Goal: Check status: Check status

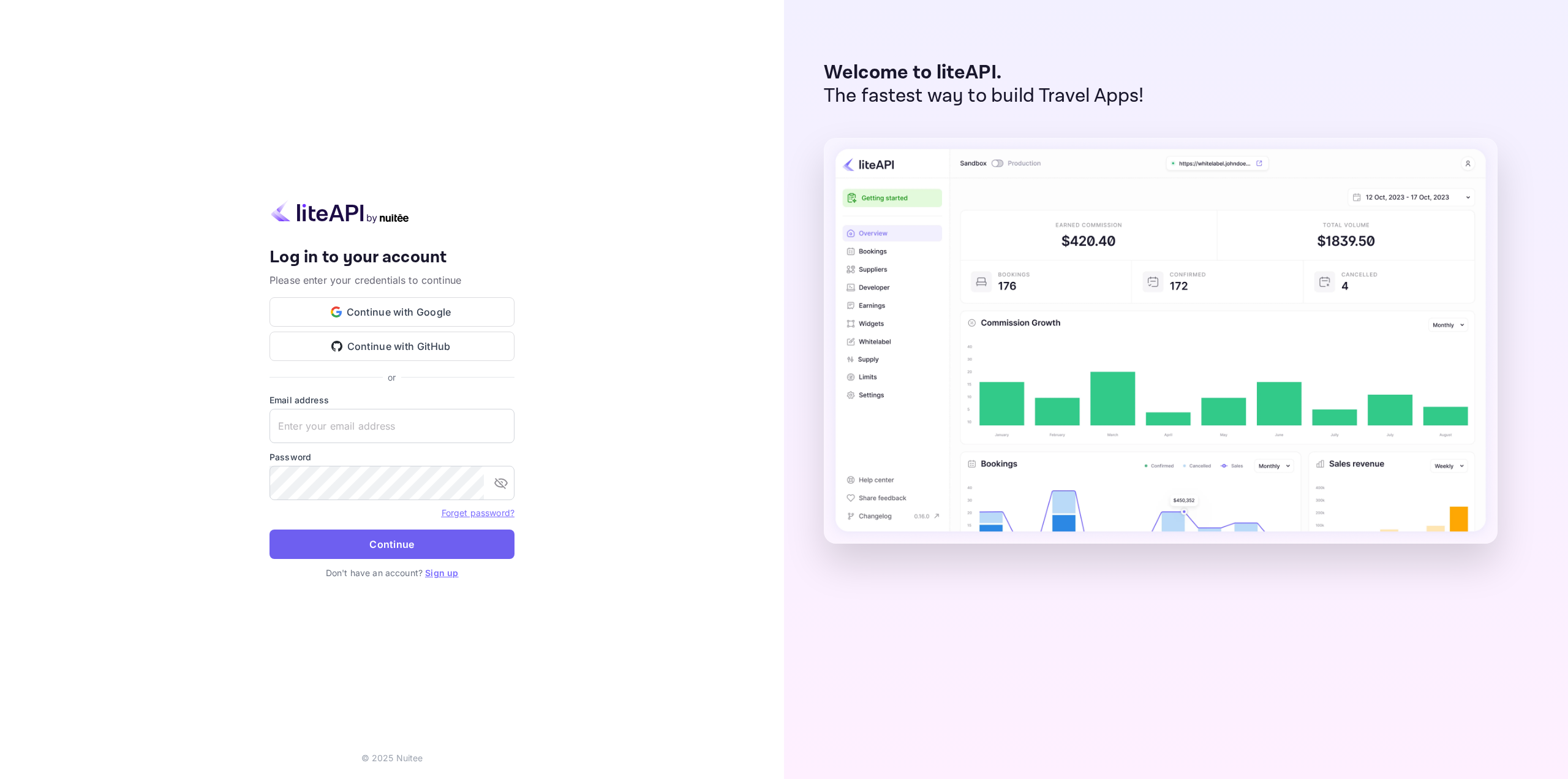
type input "[EMAIL_ADDRESS][DOMAIN_NAME]"
click at [416, 535] on button "Continue" at bounding box center [392, 544] width 245 height 30
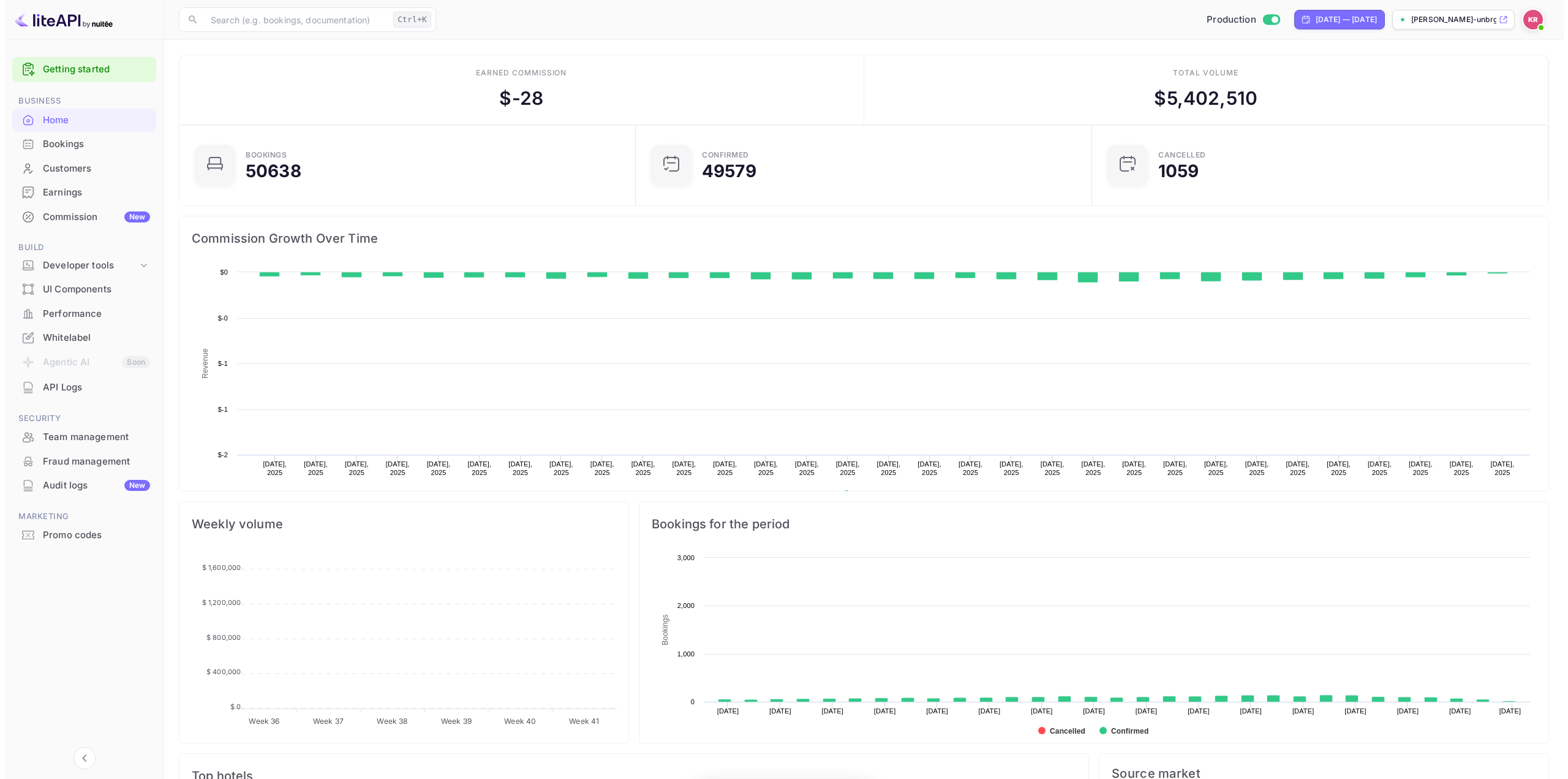
scroll to position [190, 440]
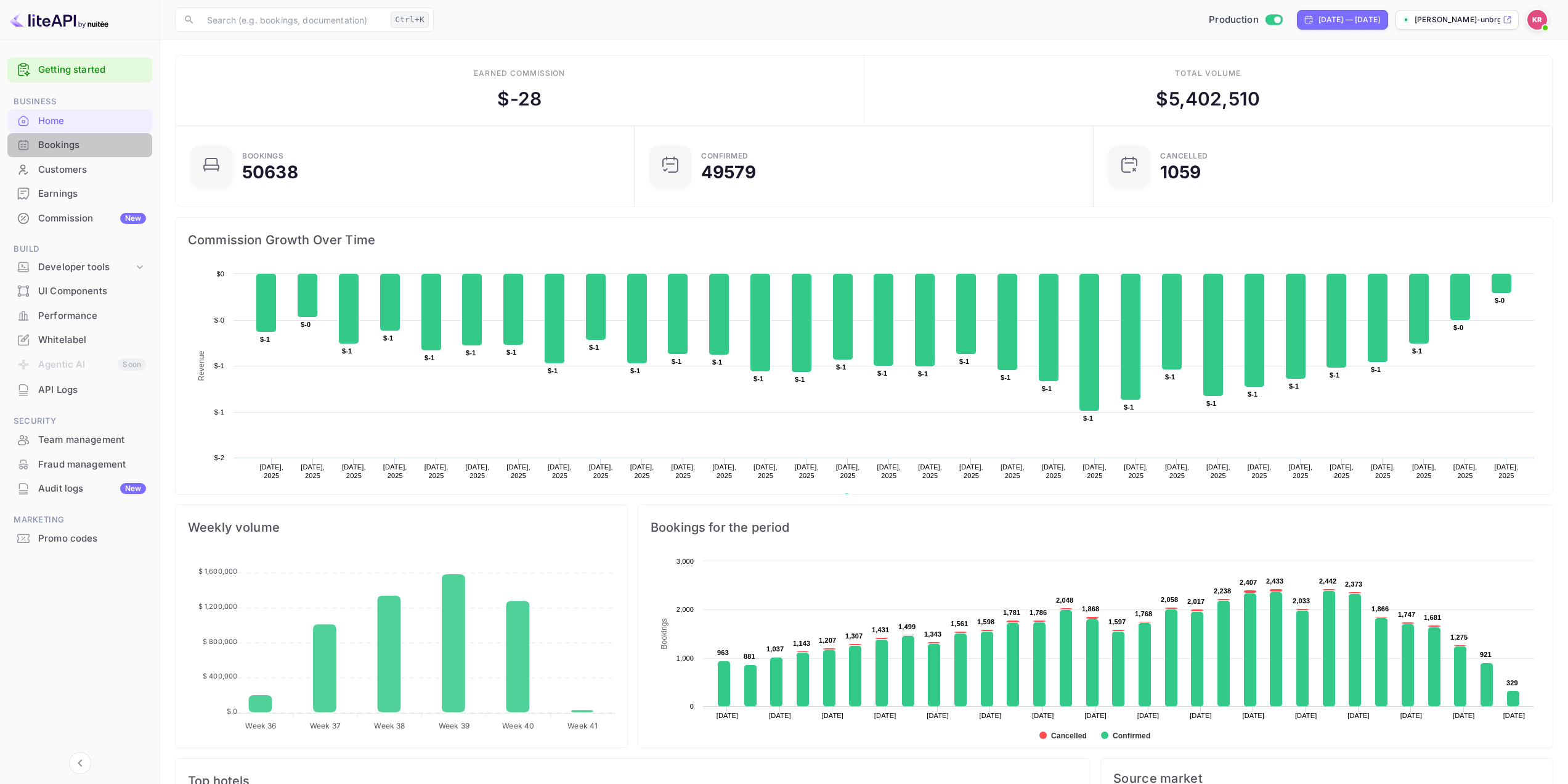
click at [78, 143] on div "Bookings" at bounding box center [92, 144] width 108 height 14
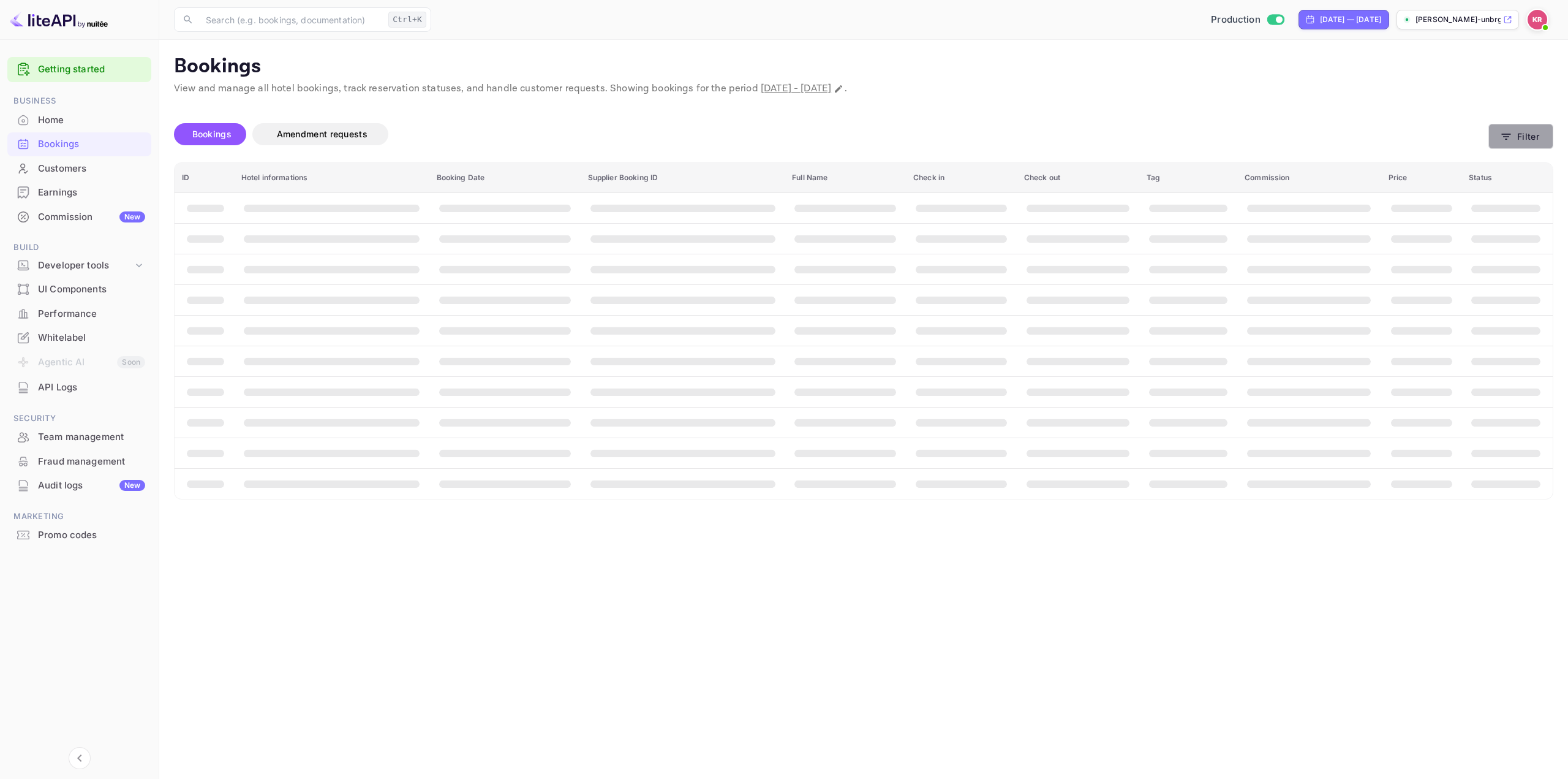
click at [1517, 134] on button "Filter" at bounding box center [1521, 136] width 65 height 25
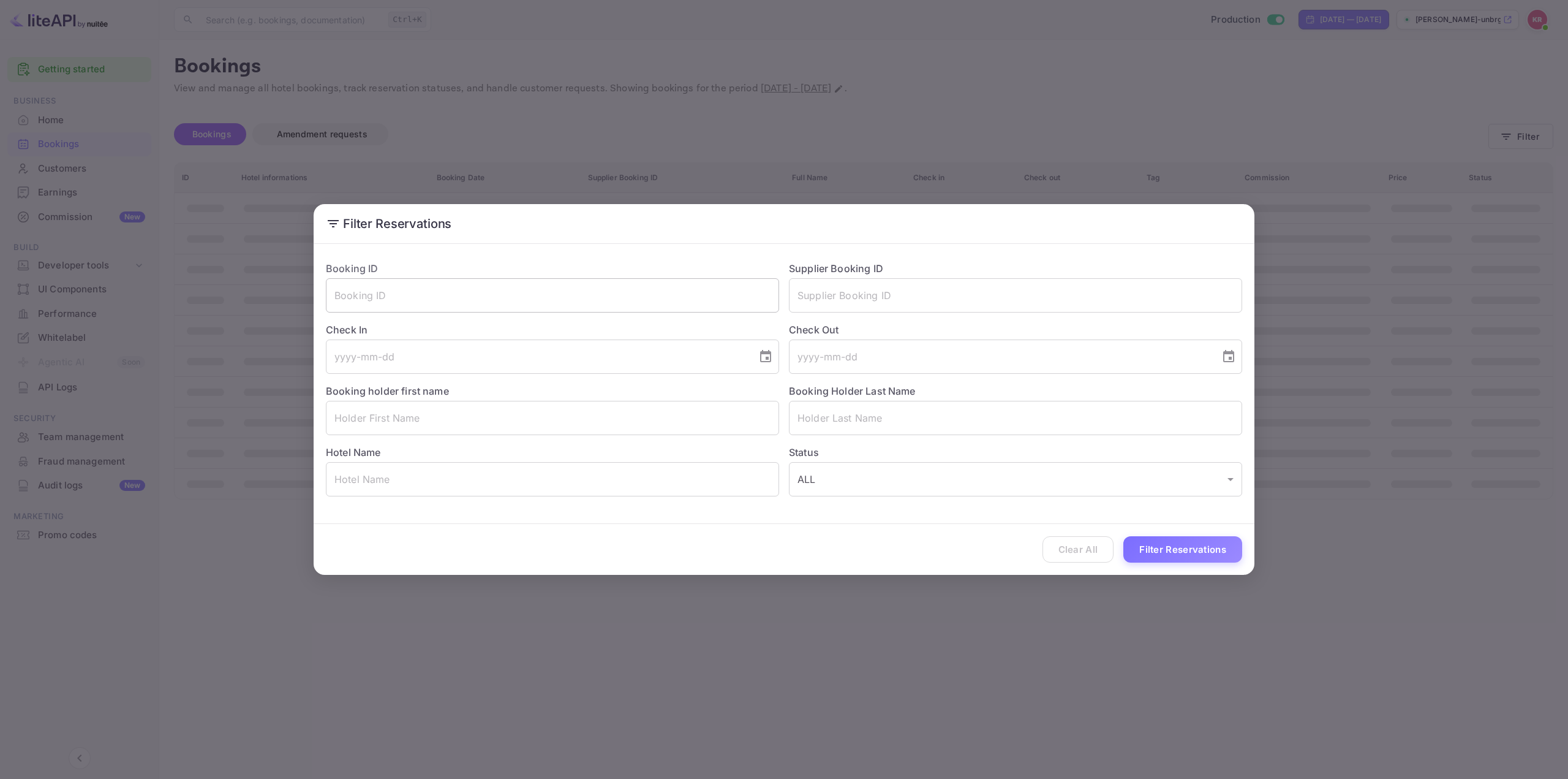
click at [584, 280] on input "text" at bounding box center [553, 295] width 454 height 34
paste input "Wkrad3Cf0"
type input "Wkrad3Cf0"
click at [1150, 543] on button "Filter Reservations" at bounding box center [1183, 549] width 119 height 27
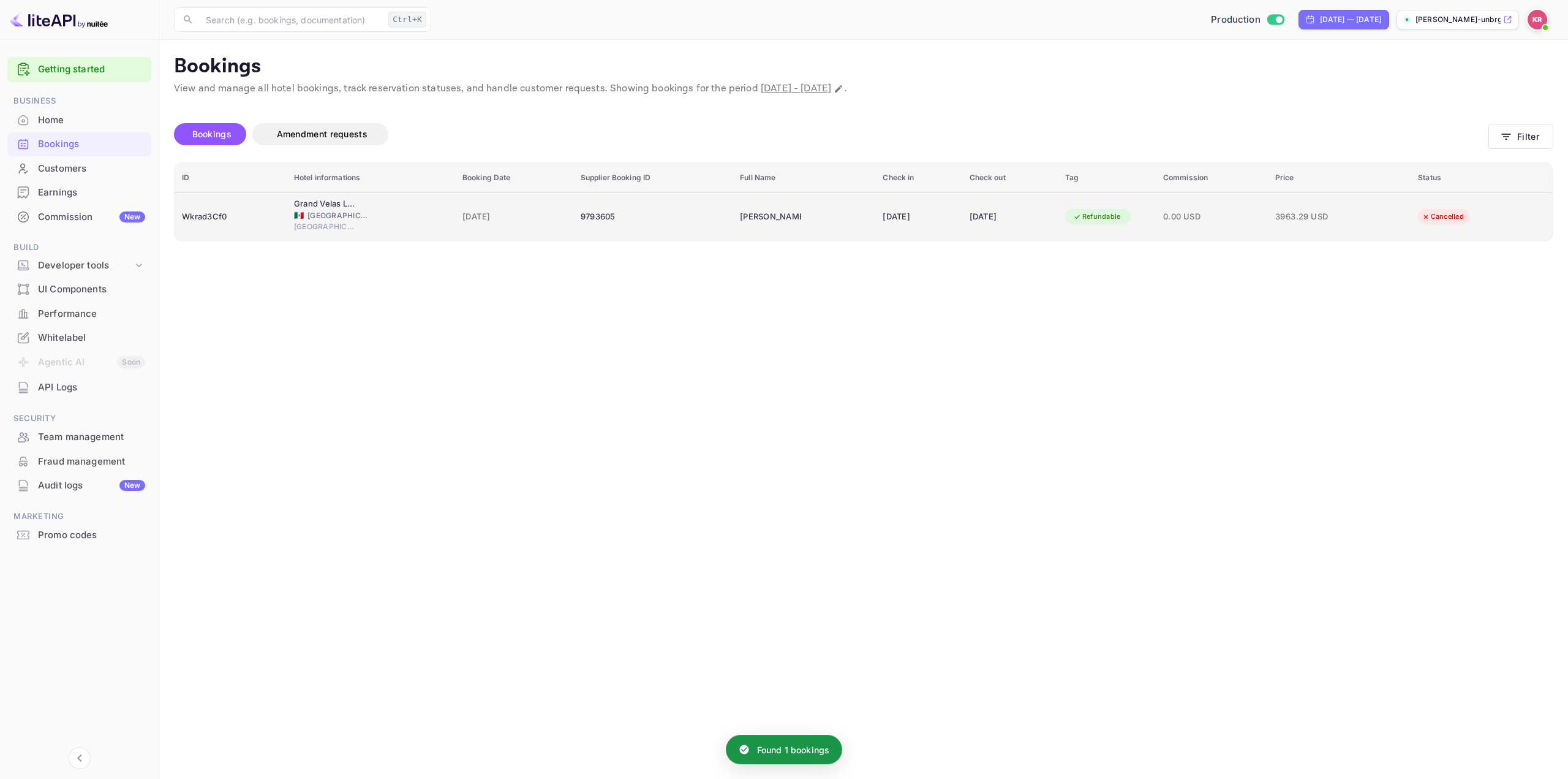
click at [1038, 210] on div "[DATE]" at bounding box center [1010, 216] width 81 height 19
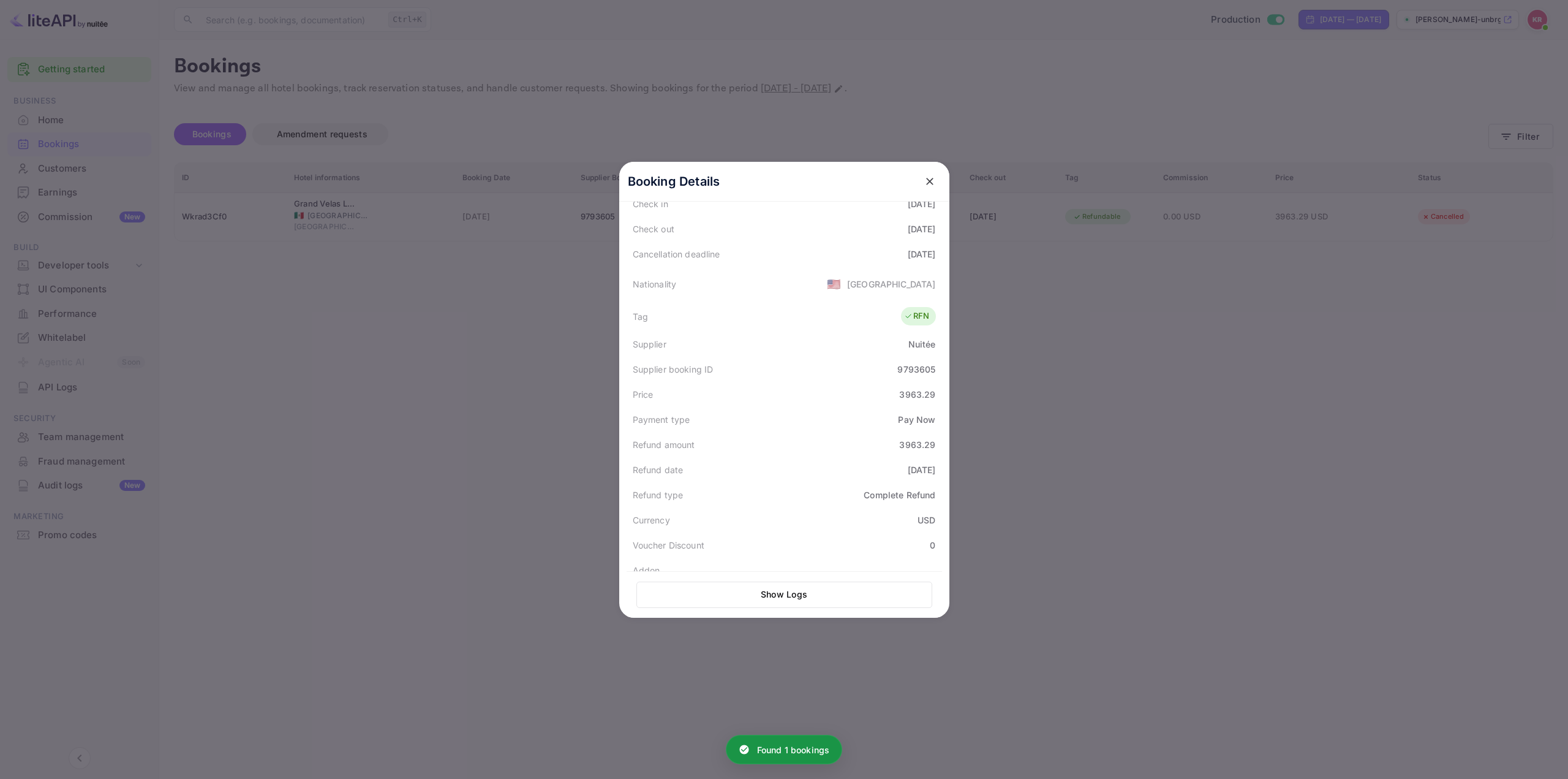
scroll to position [245, 0]
drag, startPoint x: 842, startPoint y: 387, endPoint x: 928, endPoint y: 433, distance: 97.5
click at [931, 432] on div "Status CANCELLED Booking ID Wkrad3Cf0 Hotel confirmation code Hotel city [GEOGR…" at bounding box center [784, 311] width 315 height 623
click at [817, 412] on div "Payment type Pay Now" at bounding box center [784, 409] width 315 height 25
